Goal: Information Seeking & Learning: Learn about a topic

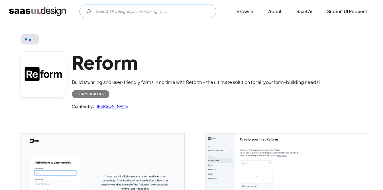
click at [131, 7] on input "Email Form" at bounding box center [148, 12] width 137 height 14
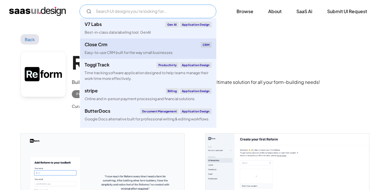
click at [118, 52] on div "Easy-to-use CRM built for the way small businesses" at bounding box center [129, 52] width 88 height 5
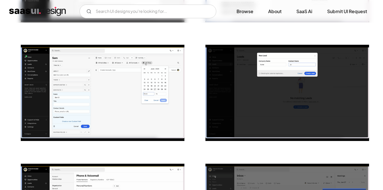
scroll to position [611, 0]
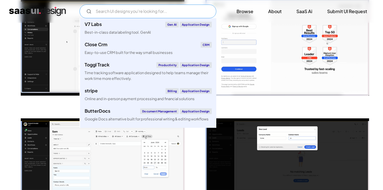
click at [139, 13] on input "Email Form" at bounding box center [148, 12] width 137 height 14
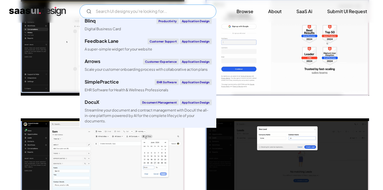
scroll to position [197, 0]
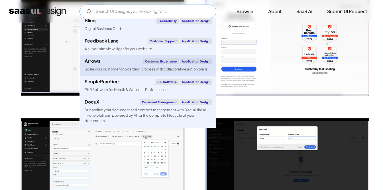
click at [143, 74] on link "Arrows Customer Experience Application Design Scale your customer onboarding pr…" at bounding box center [148, 65] width 136 height 20
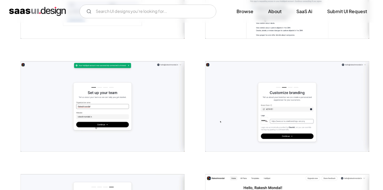
scroll to position [203, 0]
